Goal: Information Seeking & Learning: Understand process/instructions

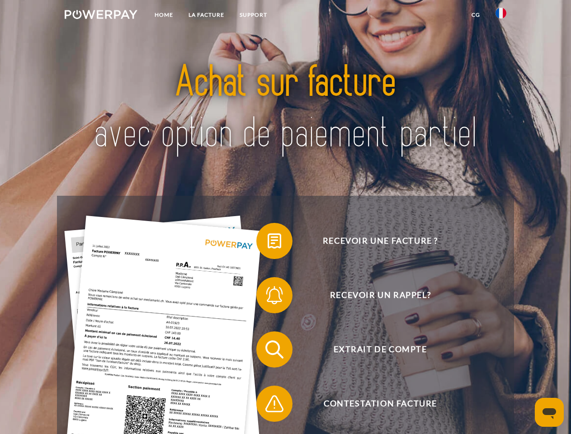
click at [101, 16] on img at bounding box center [101, 14] width 73 height 9
click at [501, 16] on img at bounding box center [501, 13] width 11 height 11
click at [476, 15] on link "CG" at bounding box center [476, 15] width 24 height 16
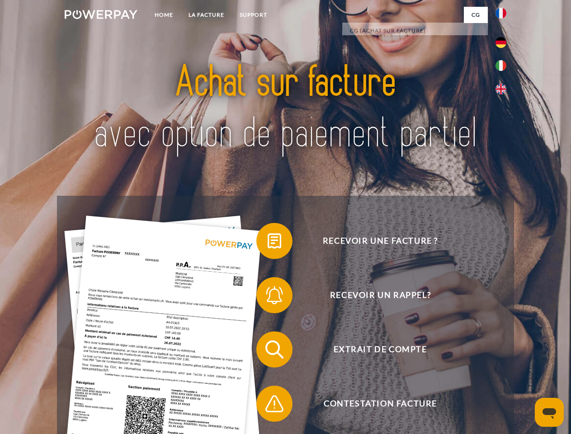
click at [268, 243] on span at bounding box center [260, 240] width 45 height 45
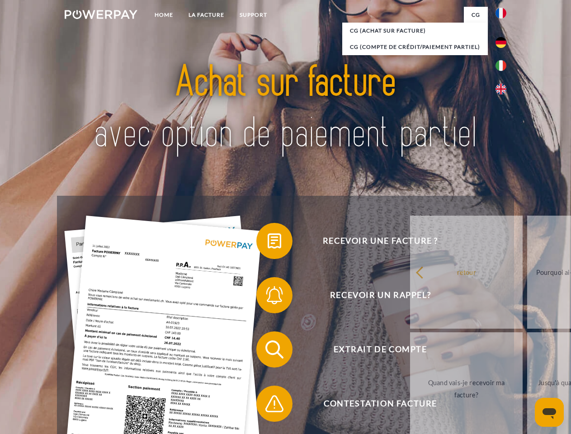
click at [268, 297] on span at bounding box center [260, 295] width 45 height 45
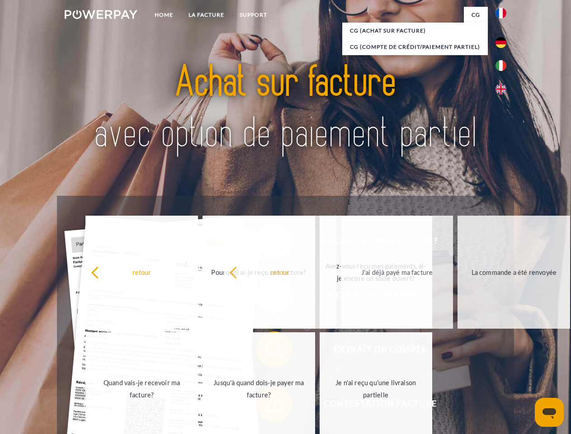
click at [268, 406] on span at bounding box center [260, 403] width 45 height 45
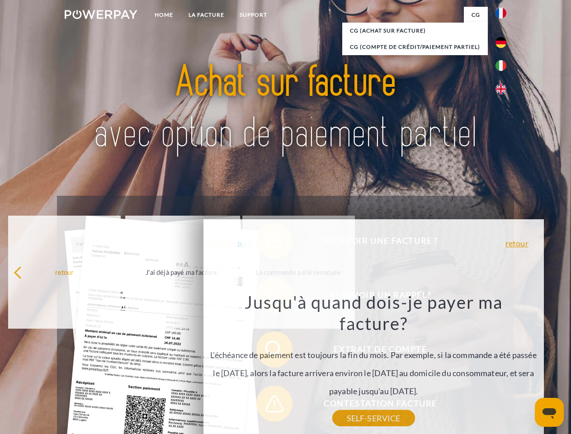
click at [550, 413] on icon "Ouvrir la fenêtre de messagerie" at bounding box center [550, 413] width 14 height 11
